Goal: Task Accomplishment & Management: Use online tool/utility

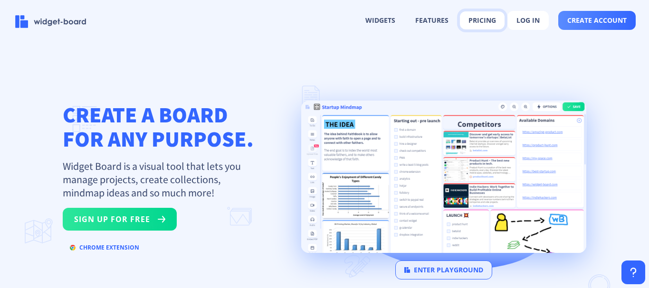
click at [480, 20] on button "pricing" at bounding box center [482, 20] width 45 height 18
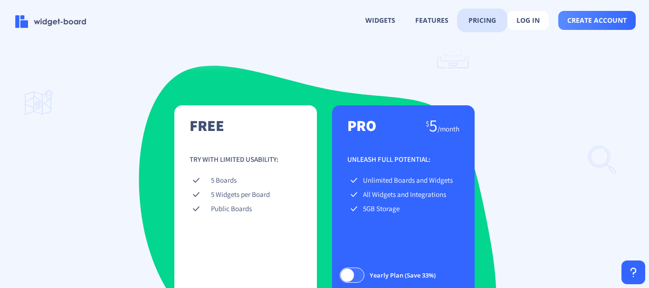
scroll to position [1325, 0]
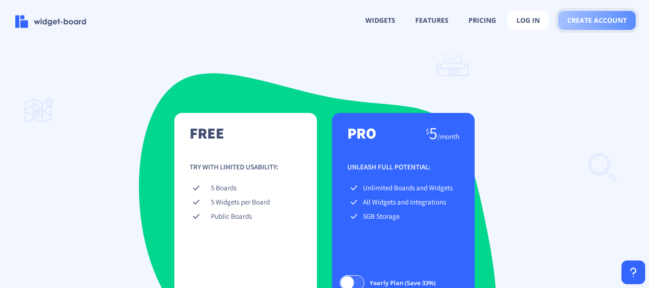
click at [598, 23] on span "create account" at bounding box center [596, 21] width 59 height 8
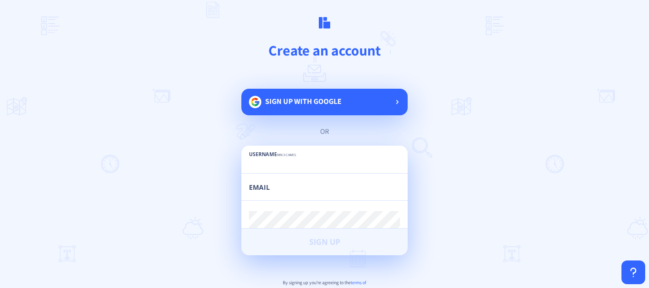
click at [289, 111] on span "Sign up with google" at bounding box center [303, 105] width 77 height 19
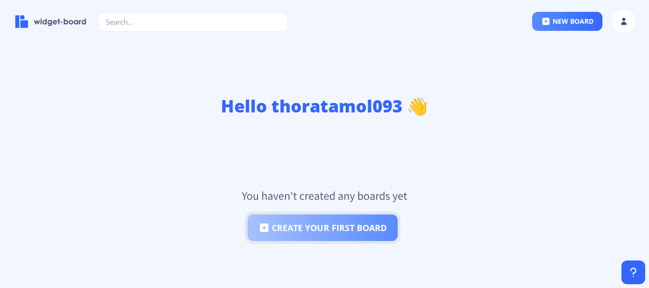
click at [333, 229] on button "create your first board" at bounding box center [323, 228] width 150 height 27
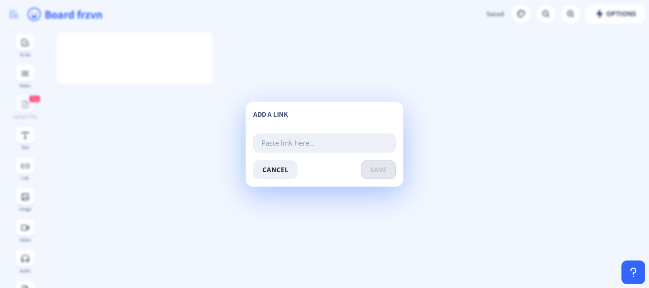
paste input "[URL][DOMAIN_NAME]"
type input "[URL][DOMAIN_NAME]"
click at [375, 171] on span "save" at bounding box center [378, 170] width 17 height 8
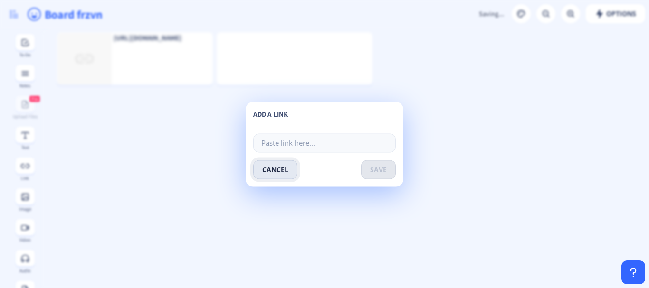
click at [273, 173] on button "cancel" at bounding box center [275, 169] width 44 height 19
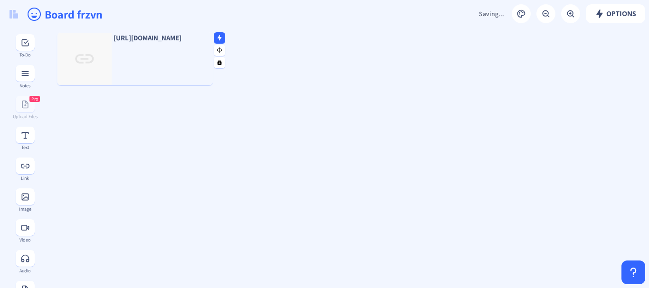
click at [172, 67] on div "[URL][DOMAIN_NAME]" at bounding box center [135, 58] width 156 height 53
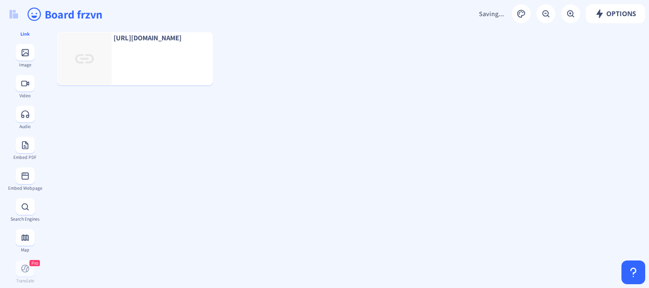
scroll to position [190, 0]
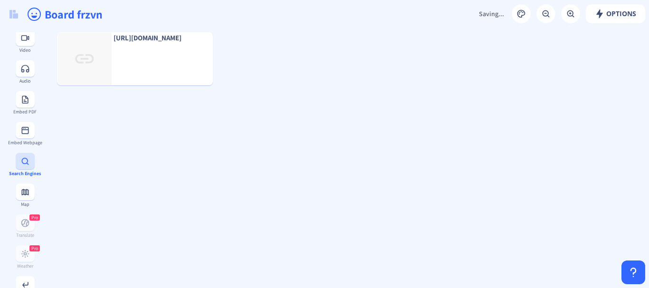
click at [30, 166] on button at bounding box center [25, 161] width 19 height 17
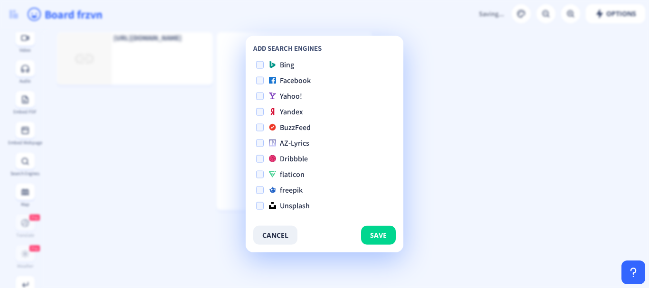
scroll to position [0, 0]
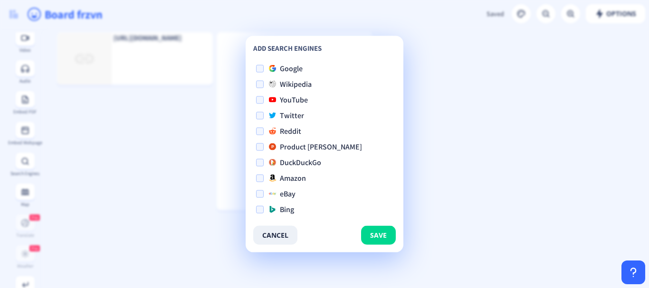
click at [262, 69] on span at bounding box center [260, 69] width 8 height 8
click at [257, 69] on input "Google" at bounding box center [256, 68] width 0 height 0
checkbox input "true"
click at [379, 230] on button "save" at bounding box center [378, 235] width 35 height 19
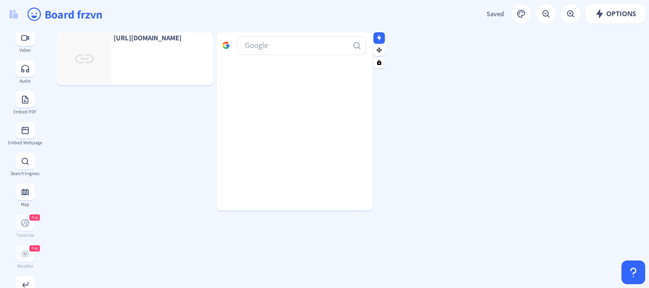
click at [313, 44] on input "text" at bounding box center [302, 45] width 130 height 19
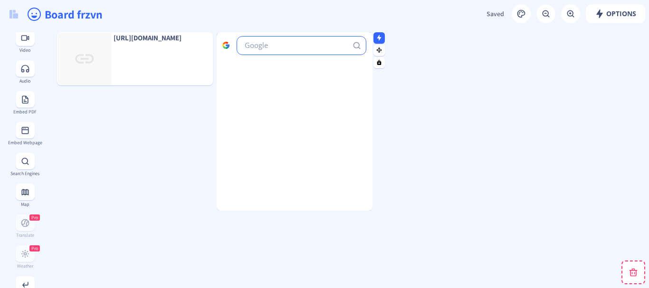
click at [288, 91] on div at bounding box center [295, 121] width 156 height 179
click at [289, 89] on div at bounding box center [295, 121] width 156 height 179
drag, startPoint x: 289, startPoint y: 89, endPoint x: 270, endPoint y: 100, distance: 22.2
click at [270, 100] on div at bounding box center [295, 121] width 156 height 179
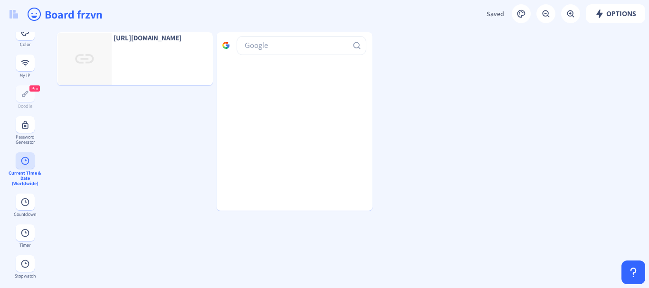
scroll to position [519, 0]
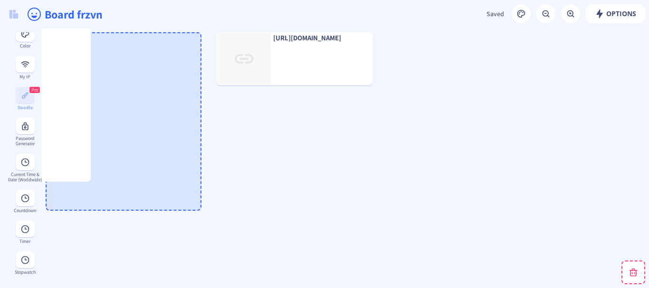
drag, startPoint x: 301, startPoint y: 113, endPoint x: 19, endPoint y: 84, distance: 283.3
click at [19, 84] on app-new "Options Saved Saving... Board frzvn [URL][DOMAIN_NAME] To-Do Notes Pro Upload F…" at bounding box center [324, 144] width 649 height 288
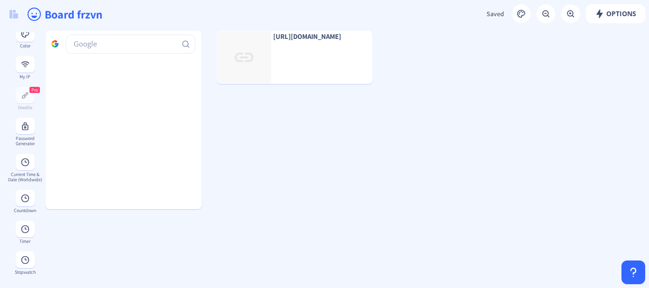
scroll to position [0, 0]
click at [209, 40] on rect at bounding box center [208, 38] width 6 height 6
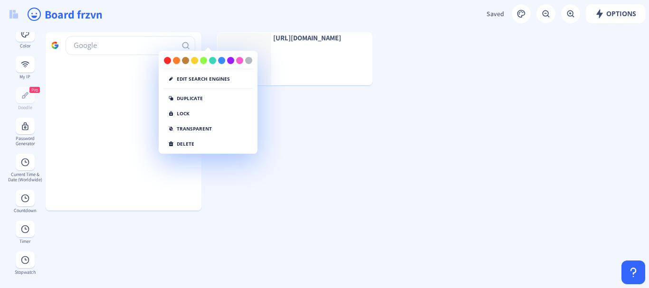
click at [199, 148] on div "Edit search engines duplicate lock transparent delete" at bounding box center [208, 103] width 98 height 93
click at [184, 143] on button "delete" at bounding box center [181, 143] width 37 height 11
click at [182, 143] on button "delete" at bounding box center [181, 143] width 37 height 11
click at [182, 143] on button "click again" at bounding box center [187, 143] width 49 height 11
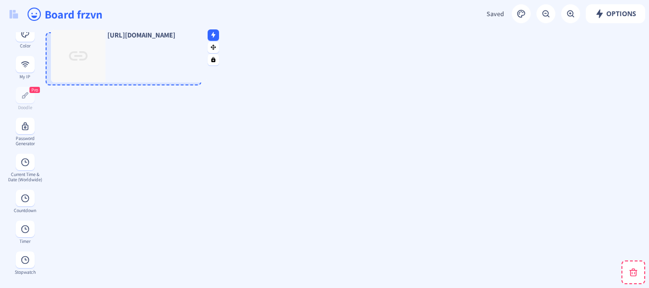
drag, startPoint x: 291, startPoint y: 68, endPoint x: 125, endPoint y: 65, distance: 165.9
click at [125, 65] on div "[URL][DOMAIN_NAME]" at bounding box center [129, 55] width 156 height 53
